Goal: Information Seeking & Learning: Find specific fact

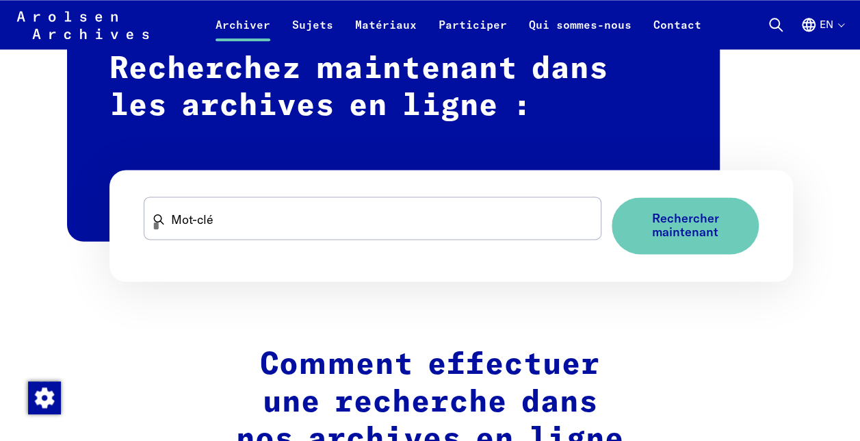
scroll to position [917, 0]
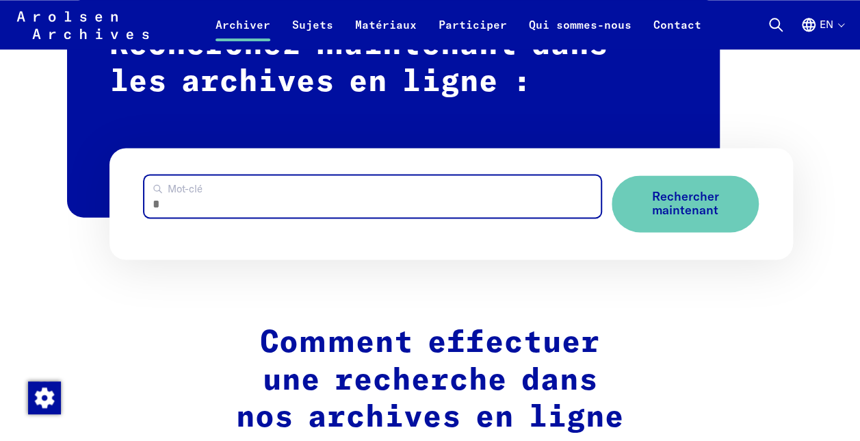
click at [534, 200] on input "Mot-clé" at bounding box center [372, 196] width 457 height 42
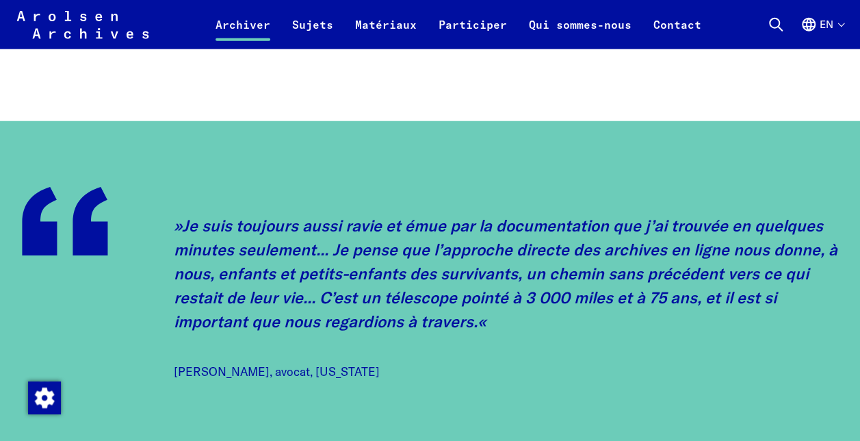
scroll to position [1775, 0]
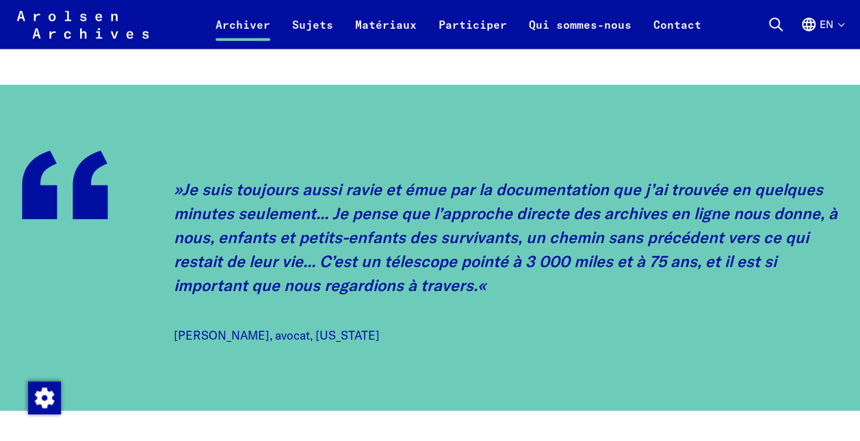
type input "**********"
click at [511, 281] on blockquote "Je suis toujours aussi ravie et émue par la documentation que j’ai trouvée en q…" at bounding box center [506, 261] width 665 height 166
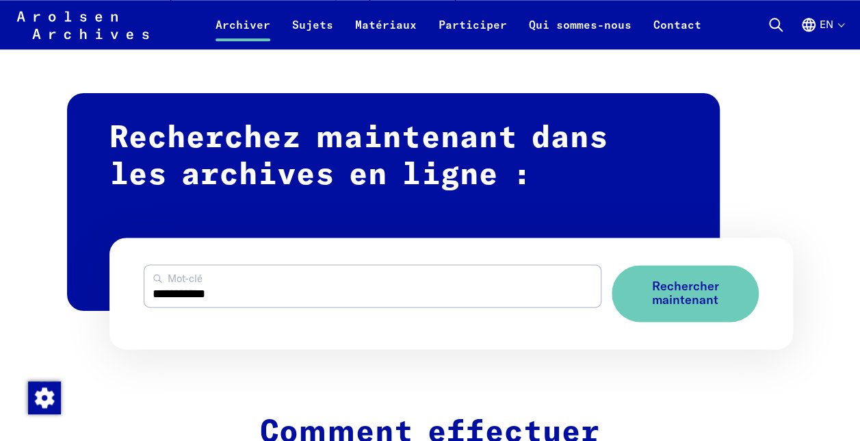
scroll to position [903, 0]
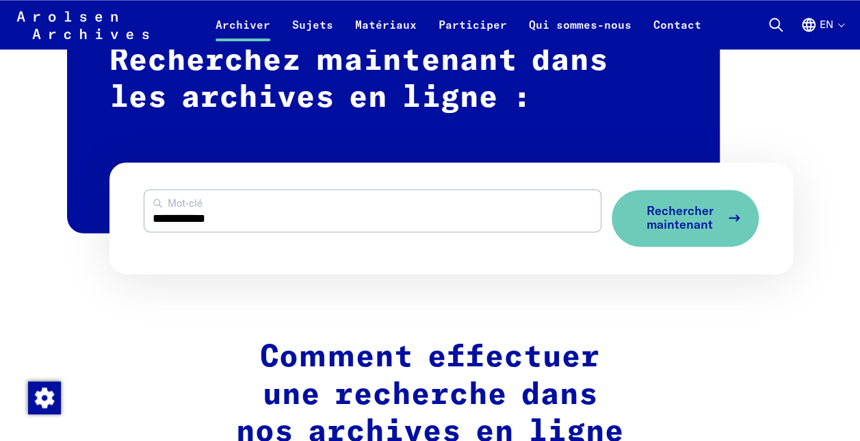
click at [686, 209] on span "Rechercher maintenant" at bounding box center [679, 218] width 81 height 28
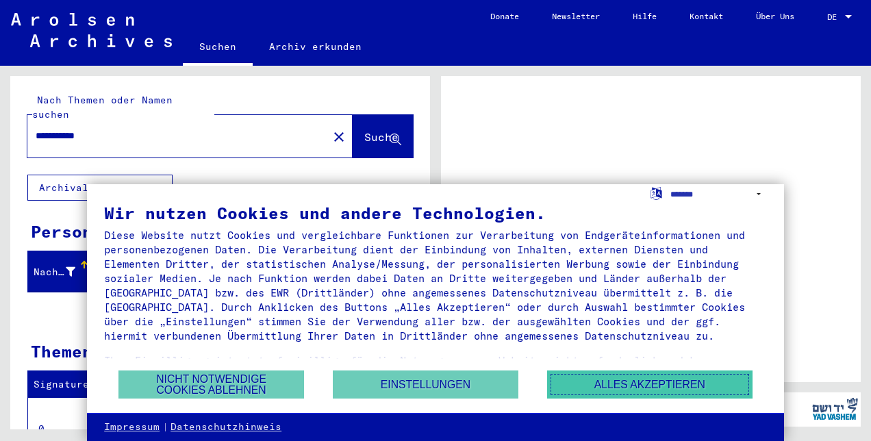
click at [612, 379] on button "Alles akzeptieren" at bounding box center [649, 384] width 205 height 28
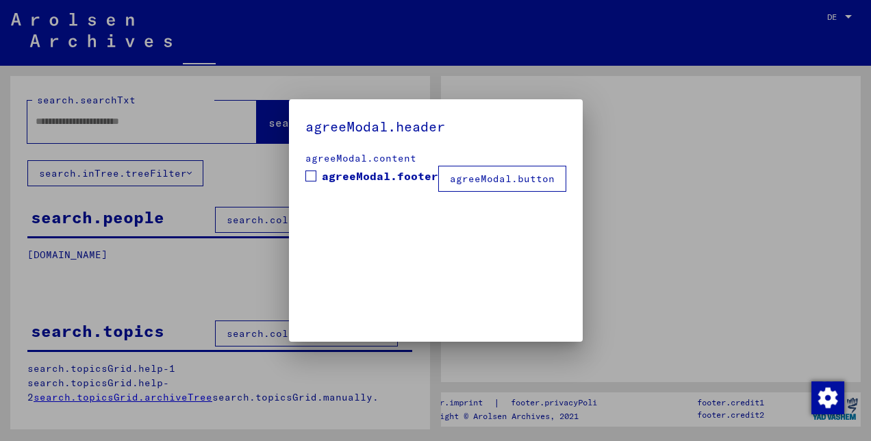
type input "**********"
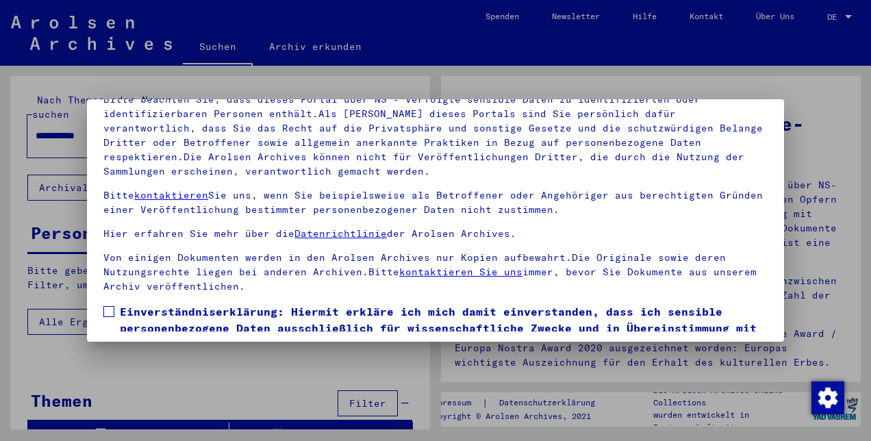
scroll to position [112, 0]
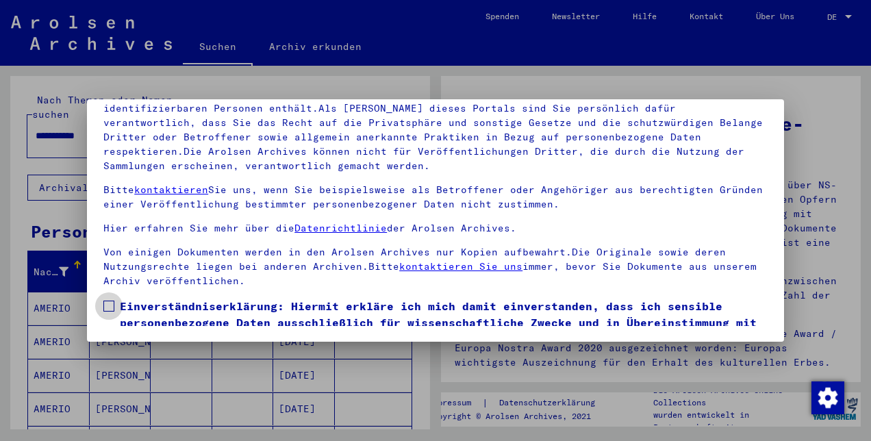
click at [119, 308] on label "Einverständniserklärung: Hiermit erkläre ich mich damit einverstanden, dass ich…" at bounding box center [435, 331] width 664 height 66
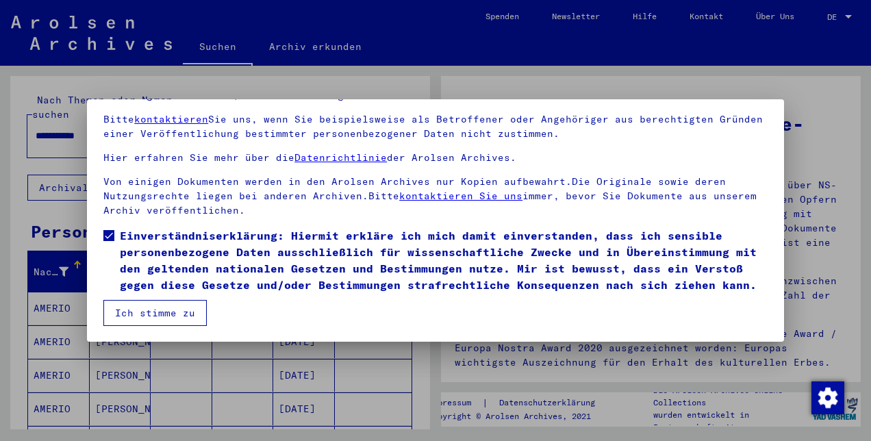
click at [164, 319] on button "Ich stimme zu" at bounding box center [154, 313] width 103 height 26
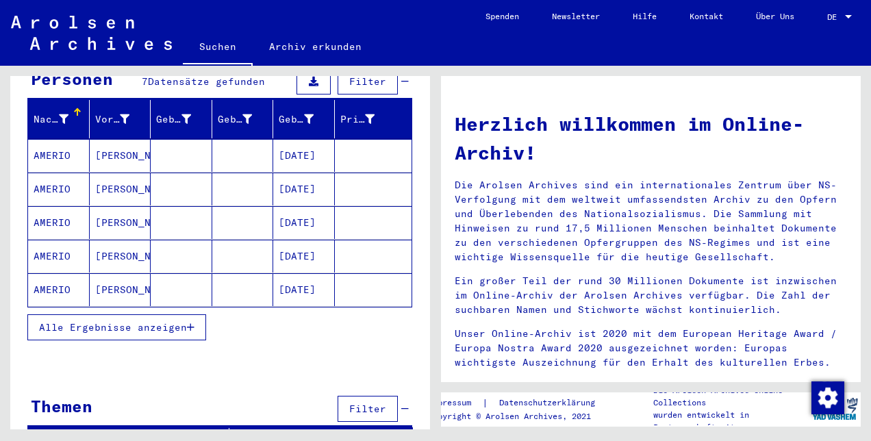
scroll to position [157, 0]
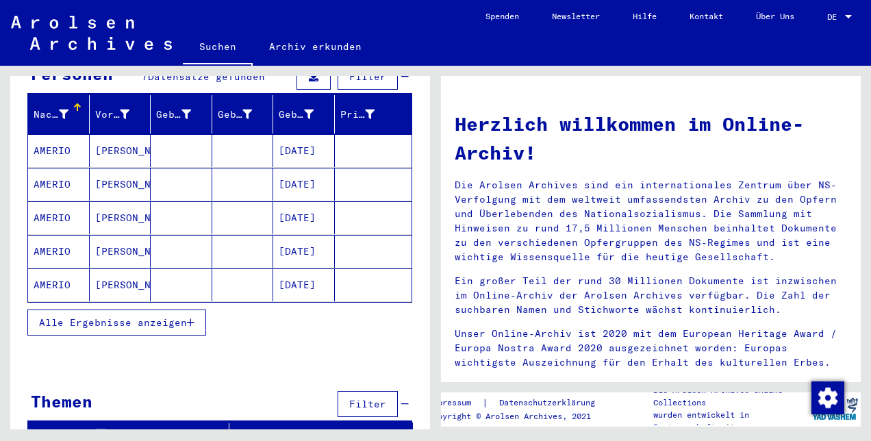
click at [815, 229] on p "Die Arolsen Archives sind ein internationales Zentrum über NS-Verfolgung mit de…" at bounding box center [650, 221] width 392 height 86
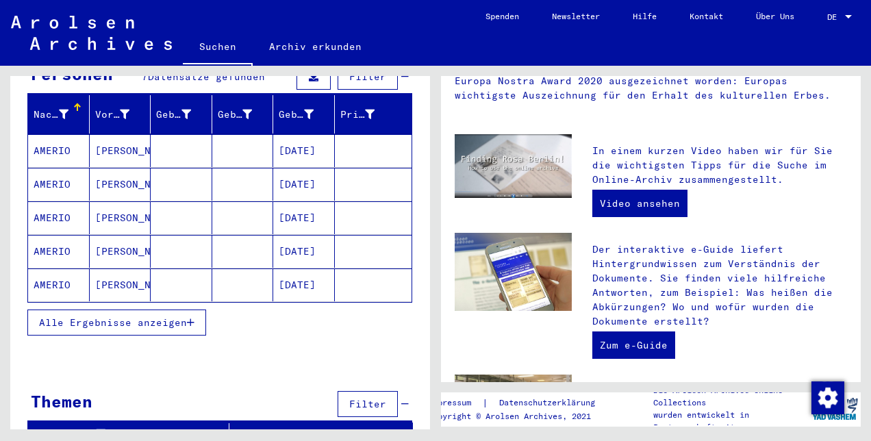
scroll to position [538, 0]
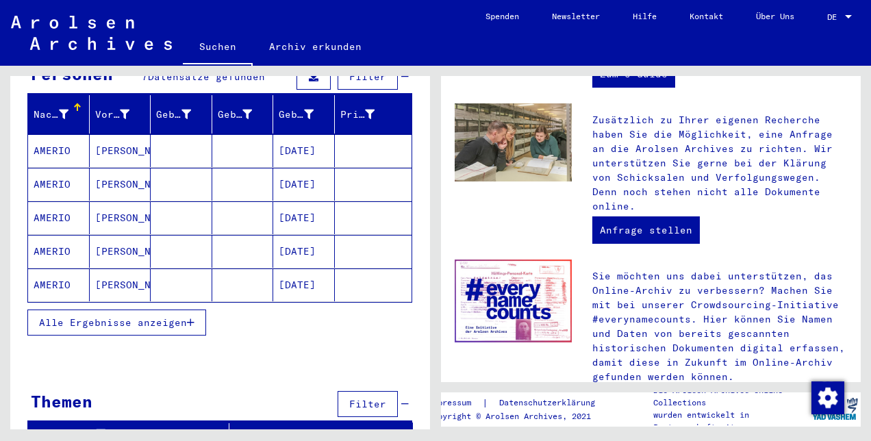
click at [840, 10] on div "DE DE" at bounding box center [840, 13] width 27 height 23
click at [834, 28] on span "English" at bounding box center [824, 24] width 55 height 25
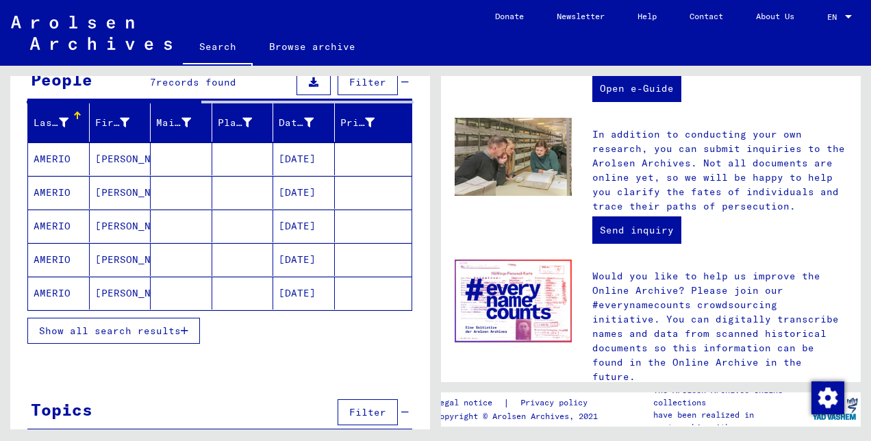
scroll to position [157, 0]
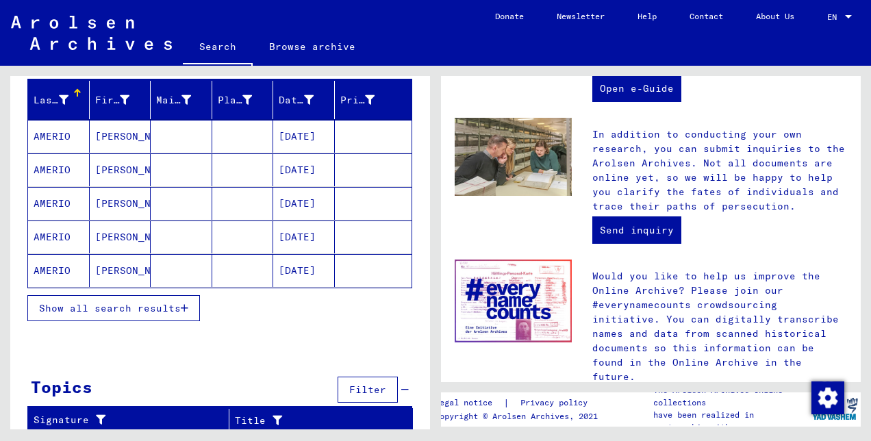
click at [312, 271] on mat-cell "[DATE]" at bounding box center [304, 270] width 62 height 33
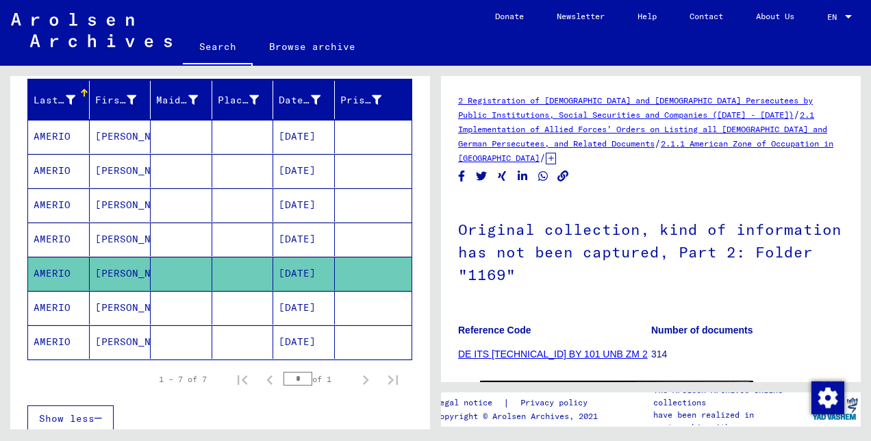
drag, startPoint x: 548, startPoint y: 348, endPoint x: 602, endPoint y: 360, distance: 54.8
click at [548, 348] on figure "Reference Code DE ITS [TECHNICAL_ID] BY 101 UNB ZM 2" at bounding box center [554, 344] width 192 height 62
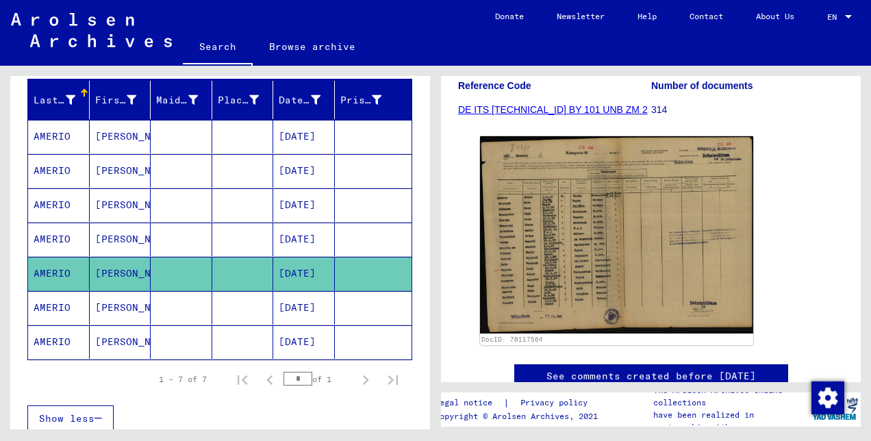
scroll to position [246, 0]
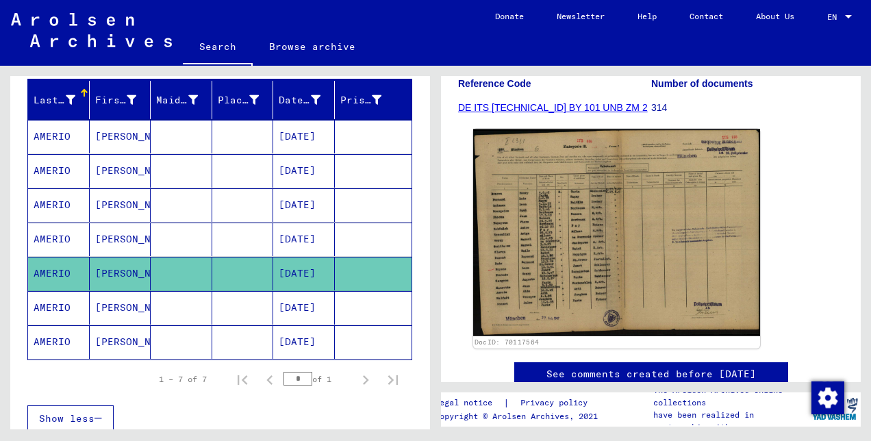
click at [652, 222] on img at bounding box center [616, 232] width 287 height 207
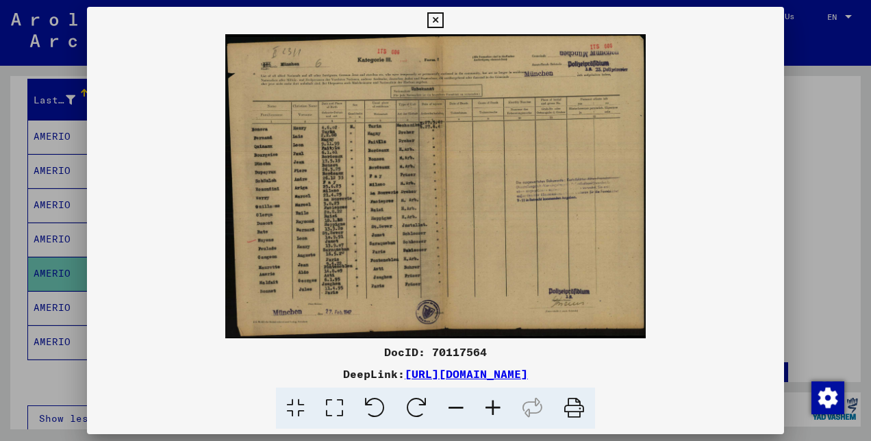
click at [534, 249] on img at bounding box center [435, 186] width 697 height 304
click at [505, 372] on link "[URL][DOMAIN_NAME]" at bounding box center [465, 374] width 123 height 14
click at [571, 404] on icon at bounding box center [574, 408] width 42 height 42
click at [438, 21] on icon at bounding box center [435, 20] width 16 height 16
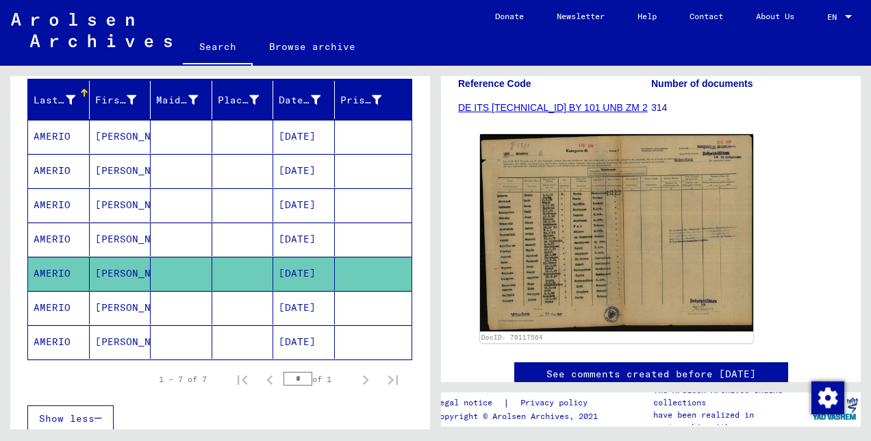
click at [56, 133] on mat-cell "AMERIO" at bounding box center [59, 137] width 62 height 34
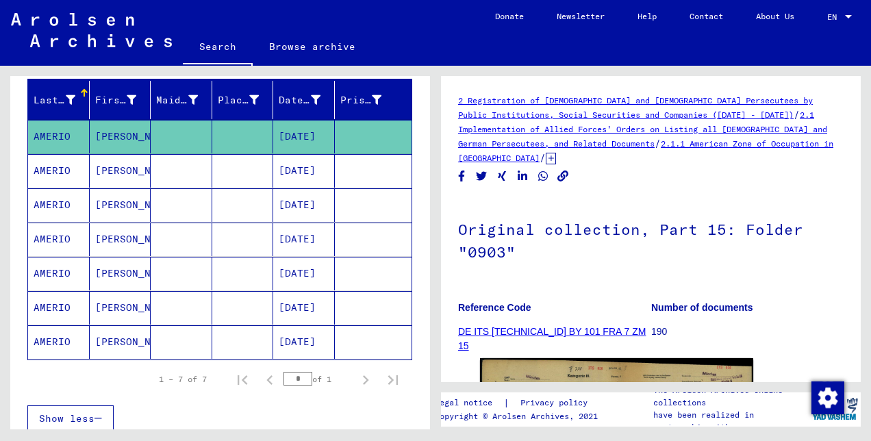
click at [322, 136] on mat-cell "[DATE]" at bounding box center [304, 137] width 62 height 34
click at [511, 339] on figure "Reference Code DE ITS [TECHNICAL_ID] BY 101 FRA 7 ZM 15" at bounding box center [554, 322] width 192 height 62
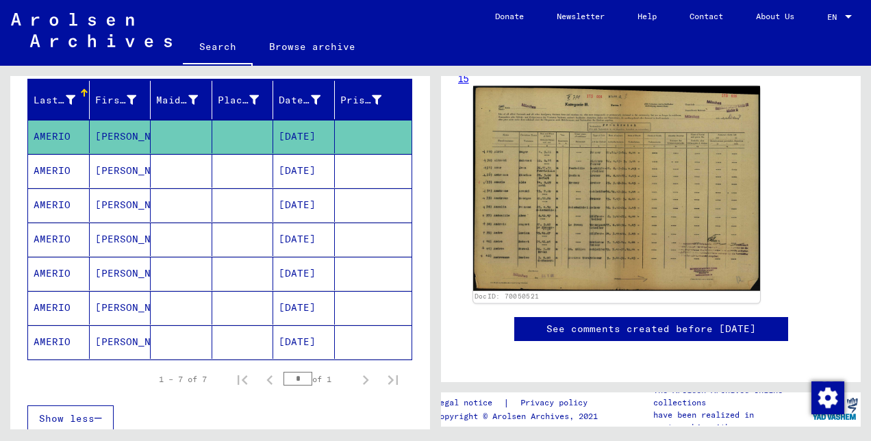
click at [671, 232] on img at bounding box center [616, 188] width 287 height 205
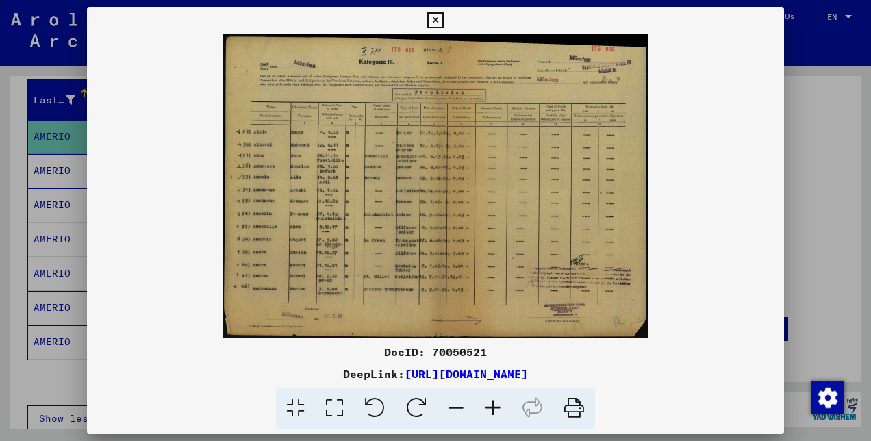
click at [574, 410] on icon at bounding box center [574, 408] width 42 height 42
click at [437, 16] on icon at bounding box center [435, 20] width 16 height 16
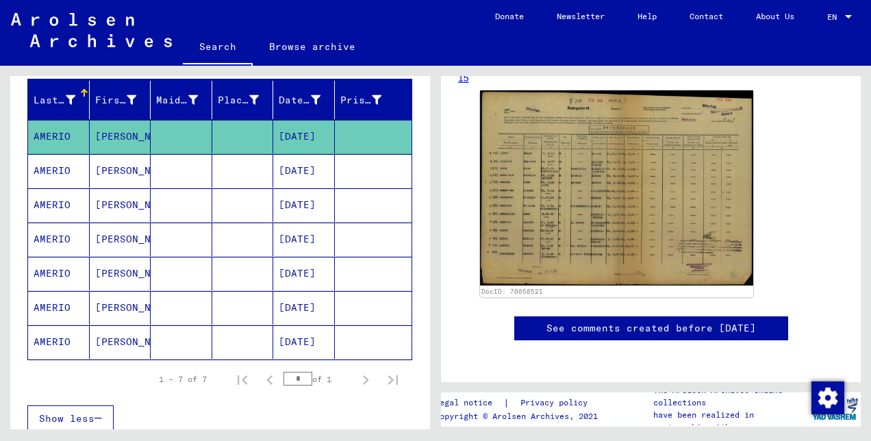
click at [68, 165] on mat-cell "AMERIO" at bounding box center [59, 171] width 62 height 34
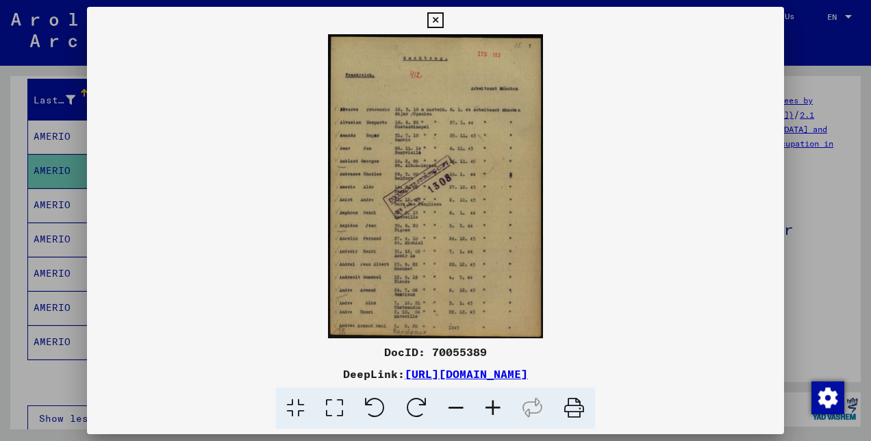
click at [571, 411] on icon at bounding box center [574, 408] width 42 height 42
click at [434, 21] on icon at bounding box center [435, 20] width 16 height 16
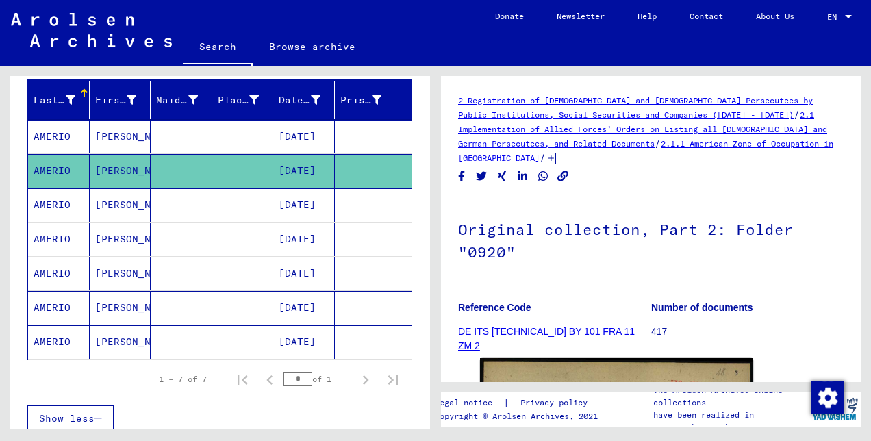
click at [53, 202] on mat-cell "AMERIO" at bounding box center [59, 205] width 62 height 34
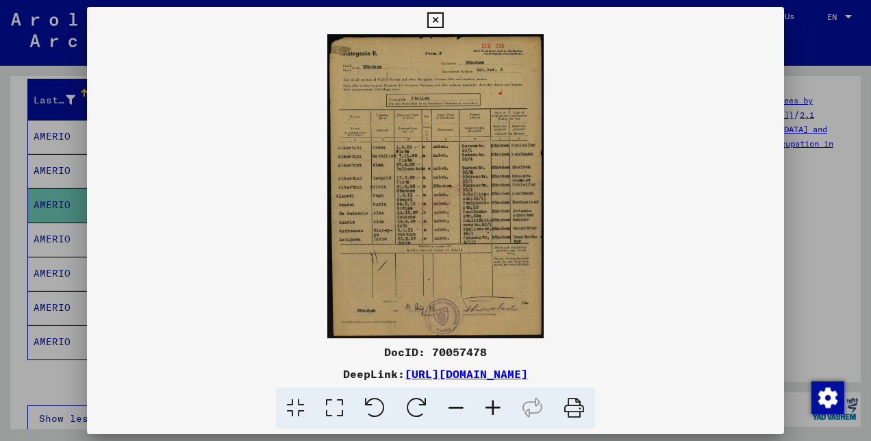
click at [574, 409] on icon at bounding box center [574, 408] width 42 height 42
click at [433, 16] on icon at bounding box center [435, 20] width 16 height 16
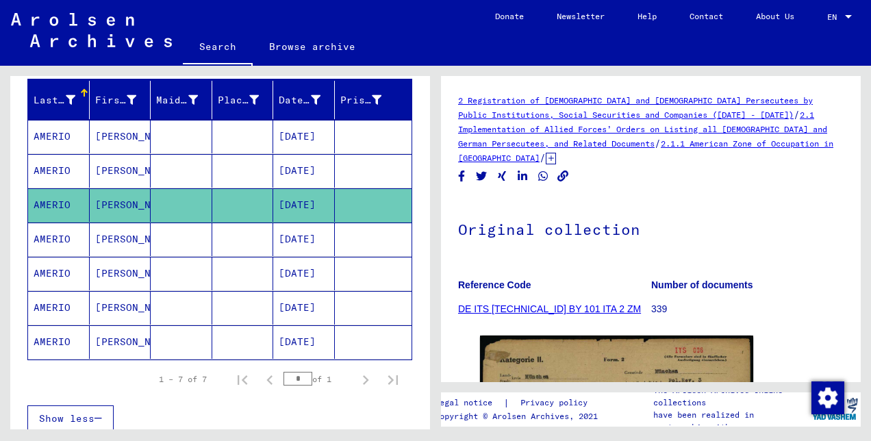
click at [51, 240] on mat-cell "AMERIO" at bounding box center [59, 239] width 62 height 34
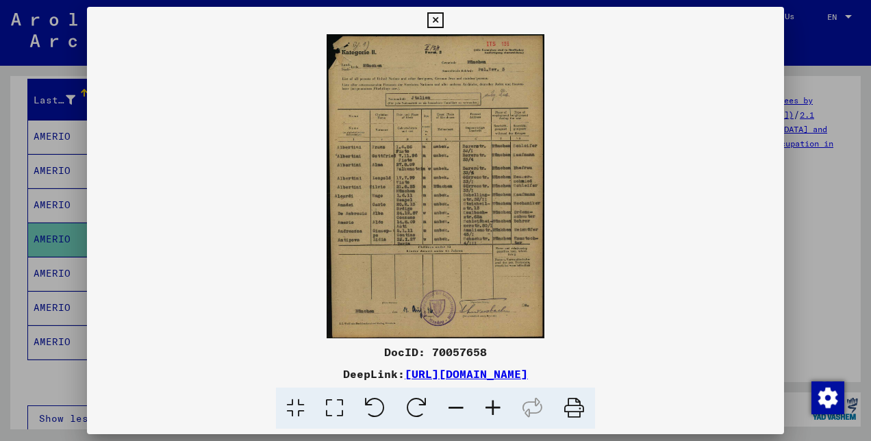
click at [572, 404] on icon at bounding box center [574, 408] width 42 height 42
click at [430, 15] on icon at bounding box center [435, 20] width 16 height 16
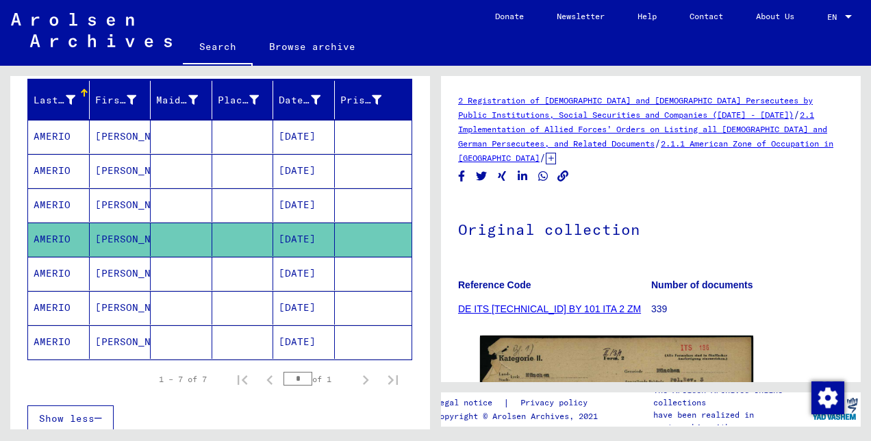
click at [64, 272] on mat-cell "AMERIO" at bounding box center [59, 274] width 62 height 34
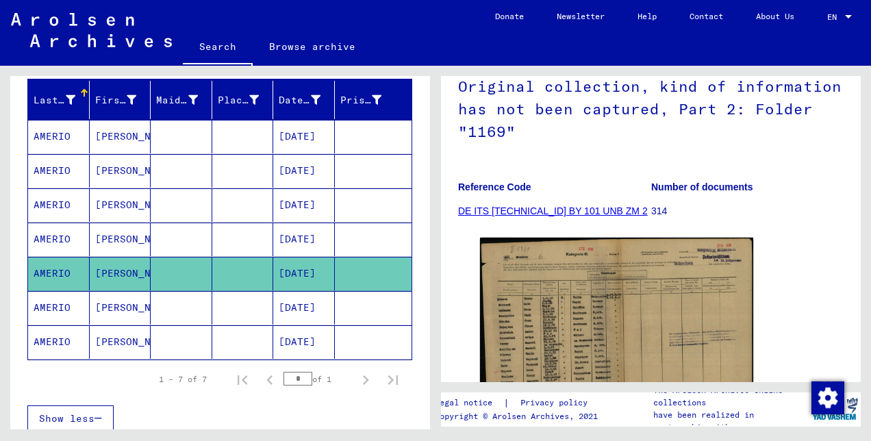
scroll to position [164, 0]
